Goal: Information Seeking & Learning: Learn about a topic

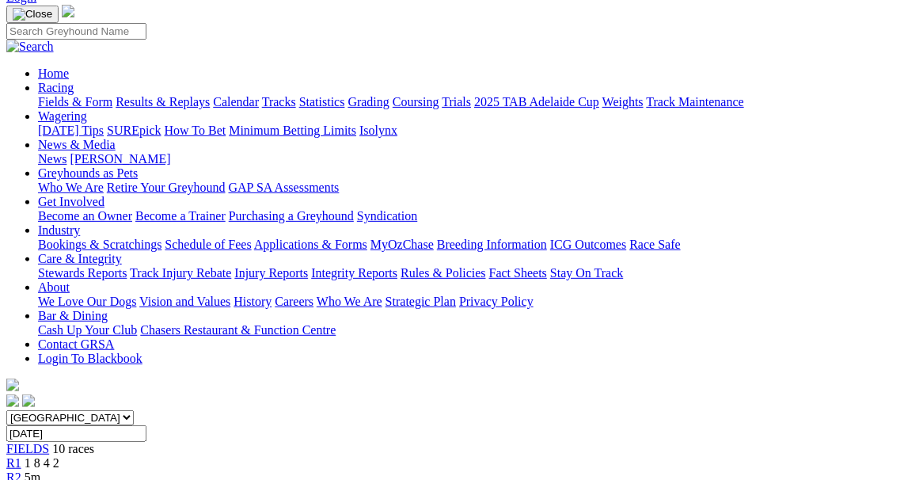
scroll to position [305, 0]
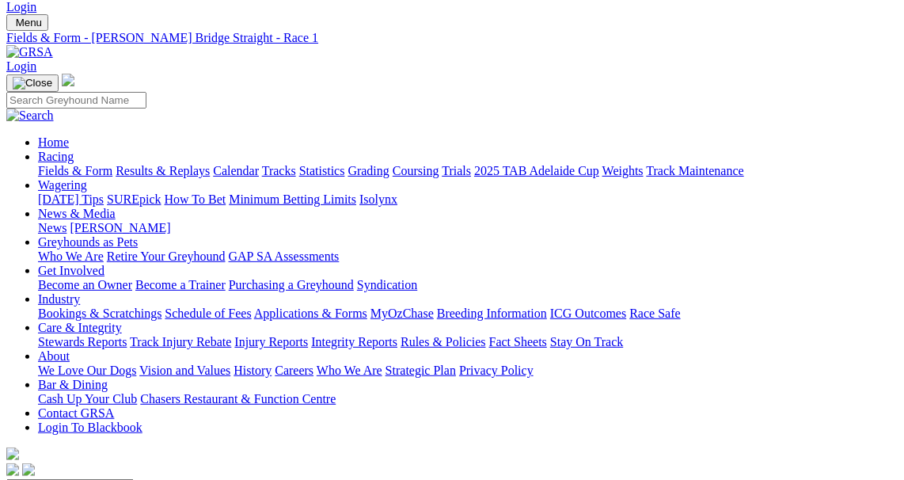
scroll to position [0, 0]
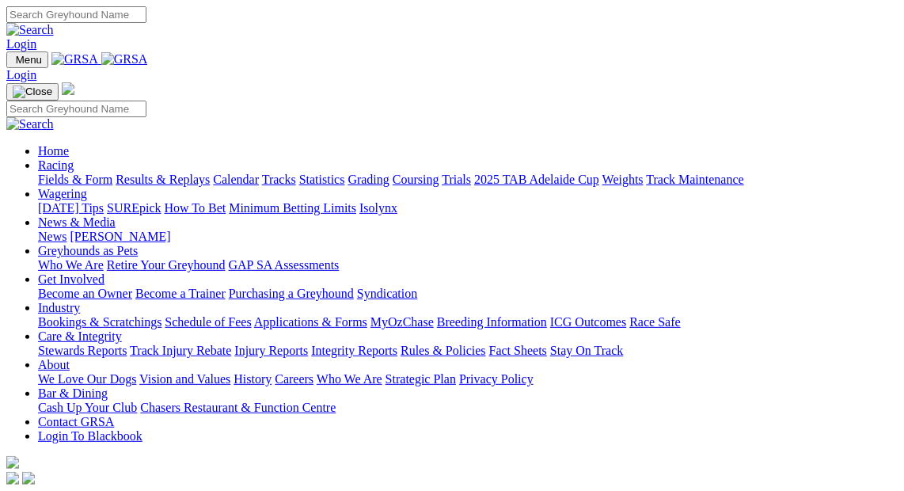
click at [74, 158] on link "Racing" at bounding box center [56, 164] width 36 height 13
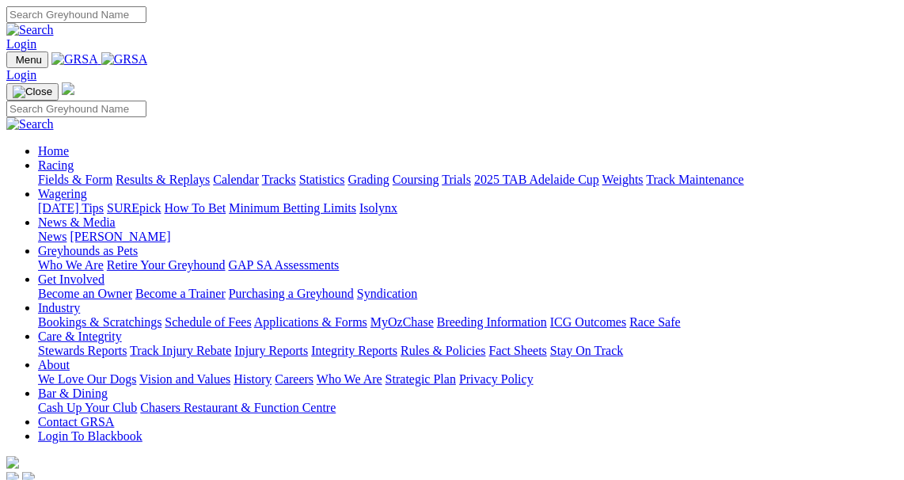
click at [169, 173] on link "Results & Replays" at bounding box center [163, 179] width 94 height 13
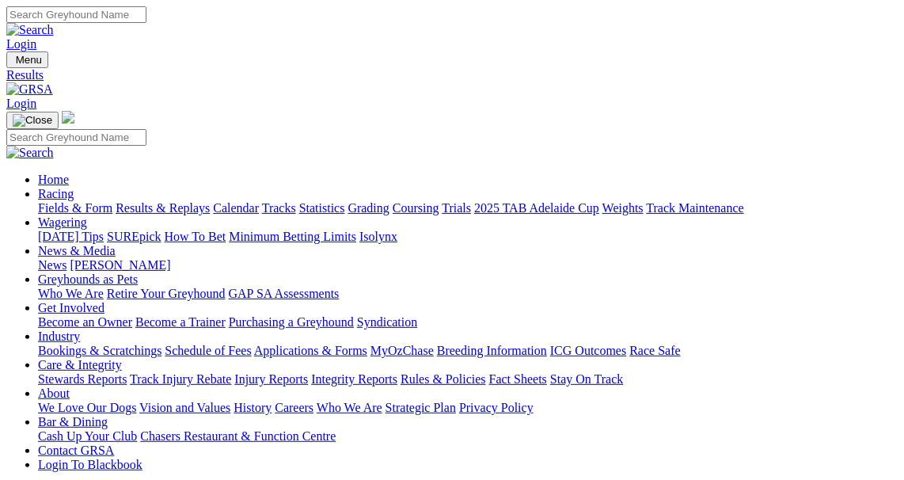
drag, startPoint x: 316, startPoint y: 338, endPoint x: 348, endPoint y: 341, distance: 32.6
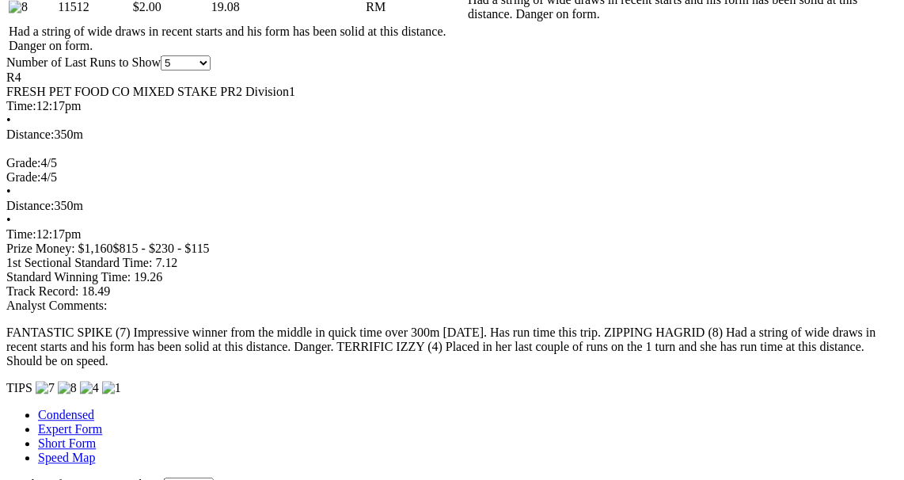
scroll to position [1156, 0]
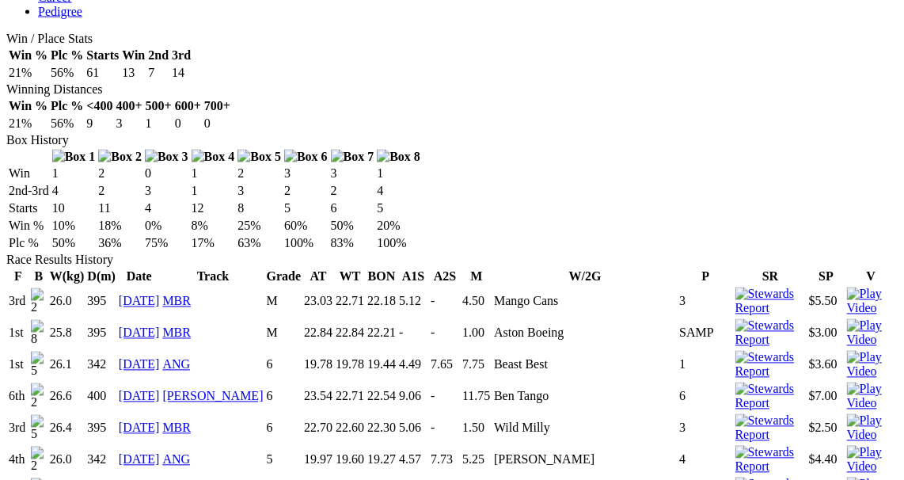
scroll to position [903, 0]
